Goal: Information Seeking & Learning: Check status

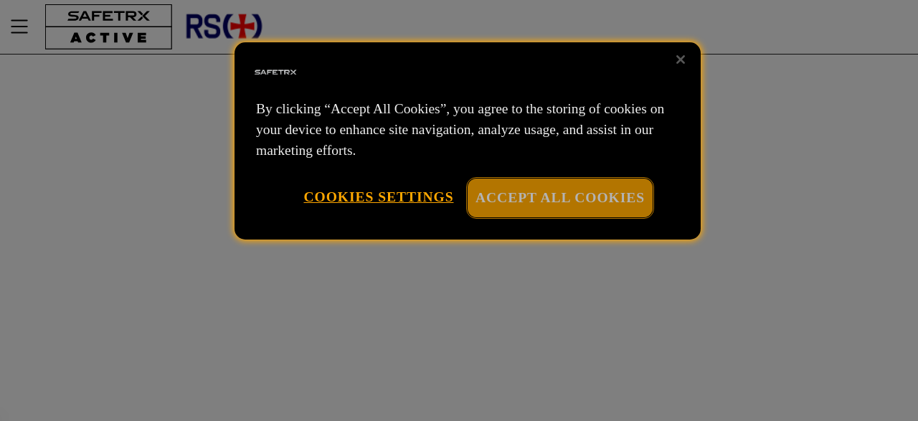
click at [527, 197] on button "Accept All Cookies" at bounding box center [560, 198] width 185 height 38
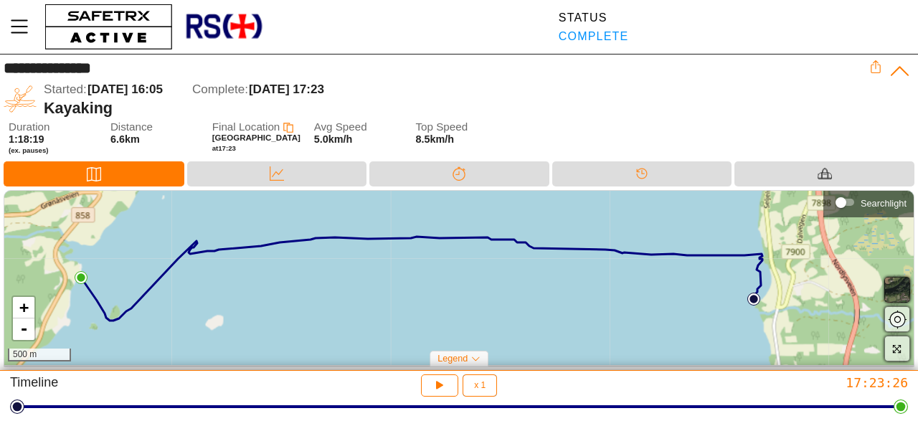
drag, startPoint x: 805, startPoint y: 290, endPoint x: 758, endPoint y: 290, distance: 46.6
click at [758, 290] on icon at bounding box center [421, 279] width 681 height 84
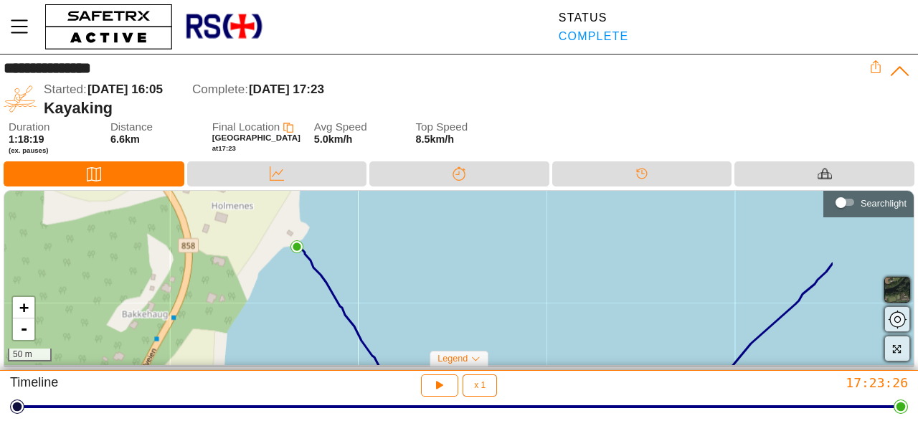
drag, startPoint x: 405, startPoint y: 243, endPoint x: 180, endPoint y: 288, distance: 229.6
click at [180, 288] on div "+ - 50 m" at bounding box center [458, 278] width 909 height 174
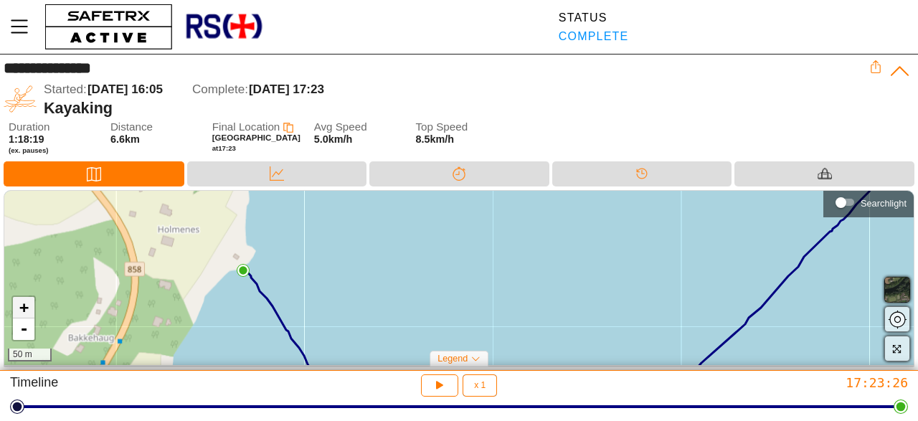
click at [24, 306] on link "+" at bounding box center [24, 308] width 22 height 22
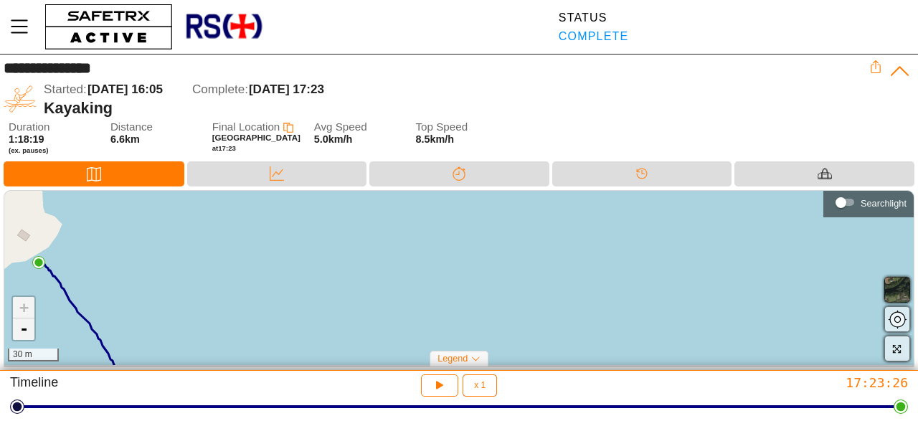
click at [22, 330] on link "-" at bounding box center [24, 329] width 22 height 22
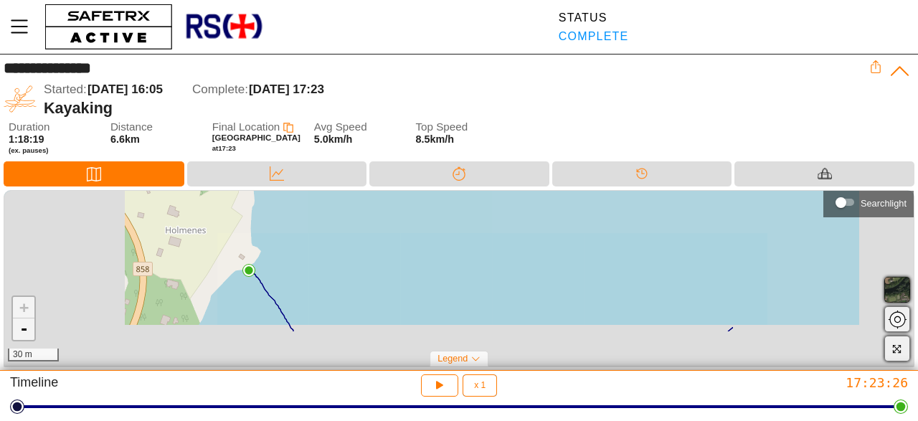
click at [22, 330] on link "-" at bounding box center [24, 329] width 22 height 22
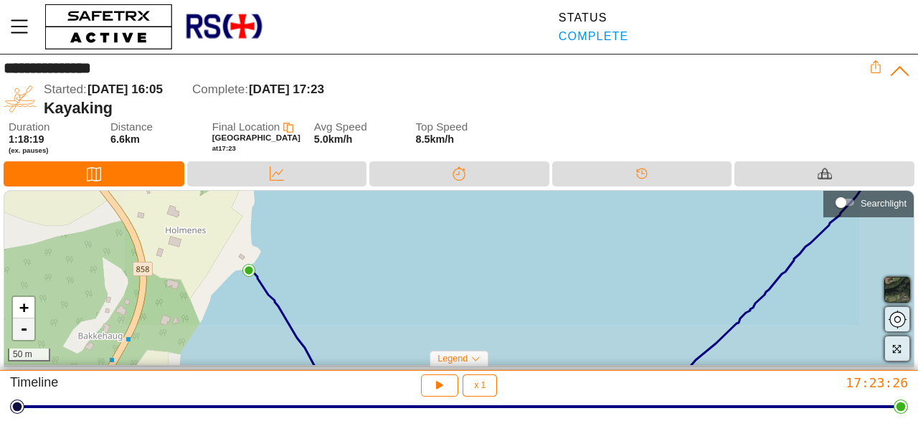
click at [22, 330] on link "-" at bounding box center [24, 329] width 22 height 22
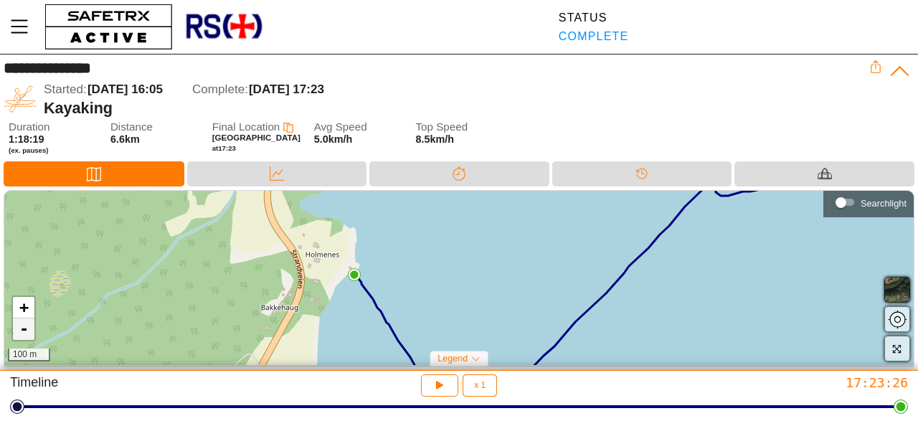
click at [22, 330] on link "-" at bounding box center [24, 329] width 22 height 22
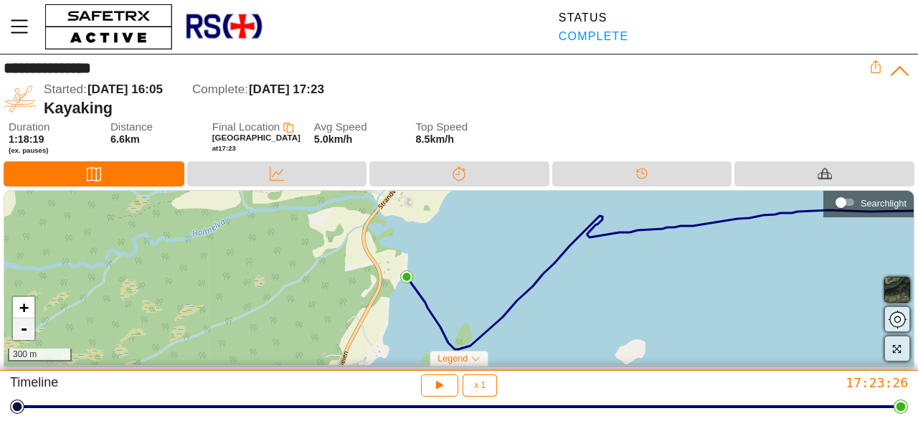
click at [22, 330] on link "-" at bounding box center [24, 329] width 22 height 22
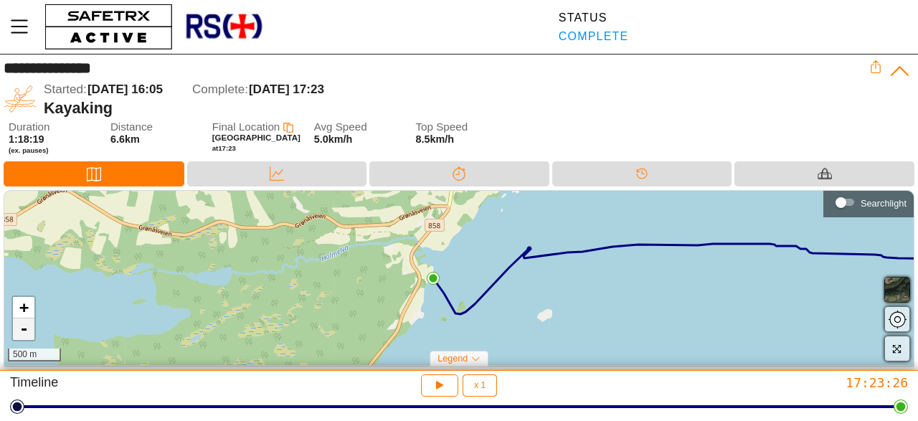
click at [22, 330] on link "-" at bounding box center [24, 329] width 22 height 22
